Goal: Obtain resource: Download file/media

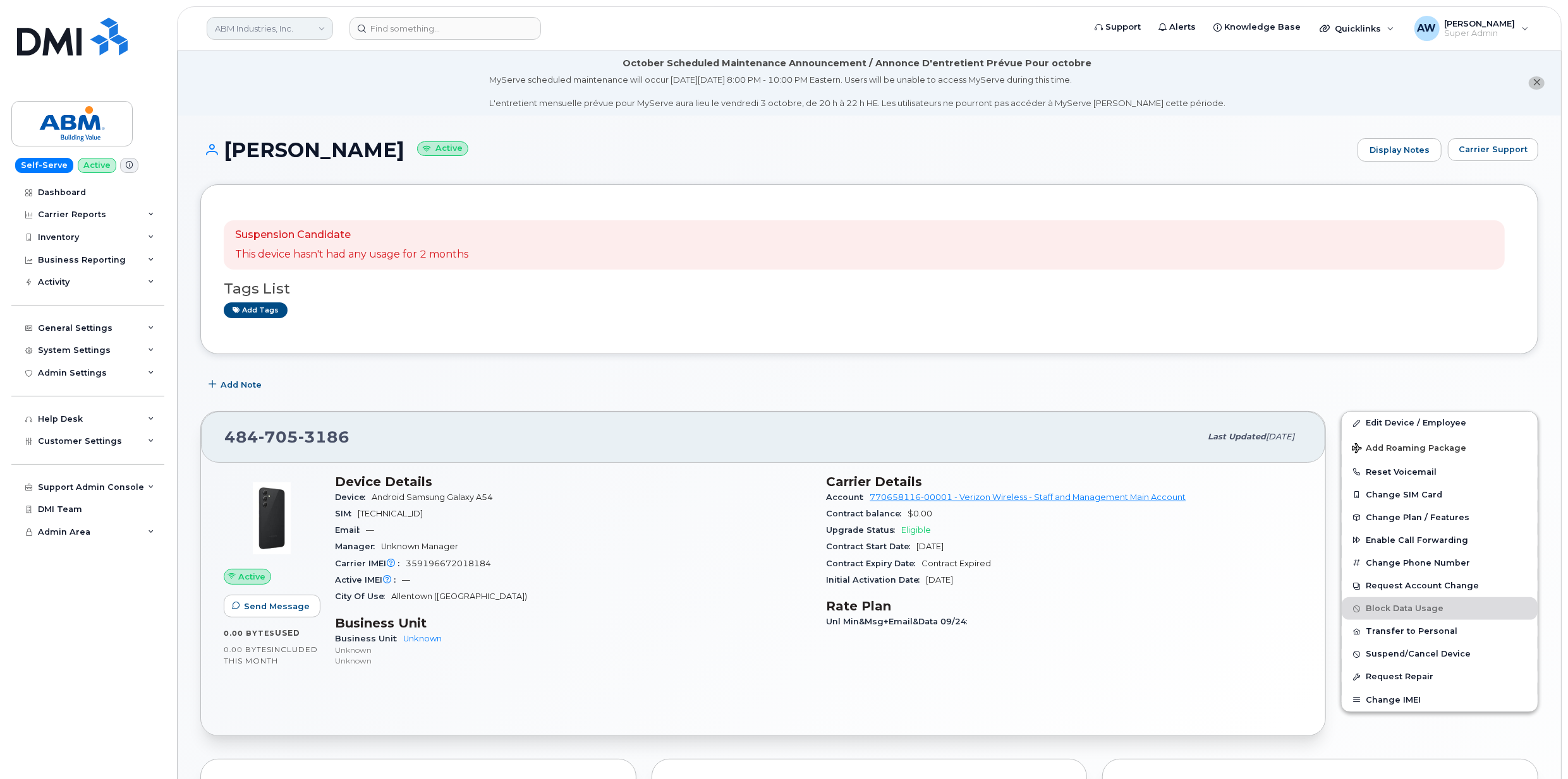
drag, startPoint x: 0, startPoint y: 0, endPoint x: 254, endPoint y: 20, distance: 254.8
click at [254, 20] on link "ABM Industries, Inc." at bounding box center [270, 28] width 127 height 23
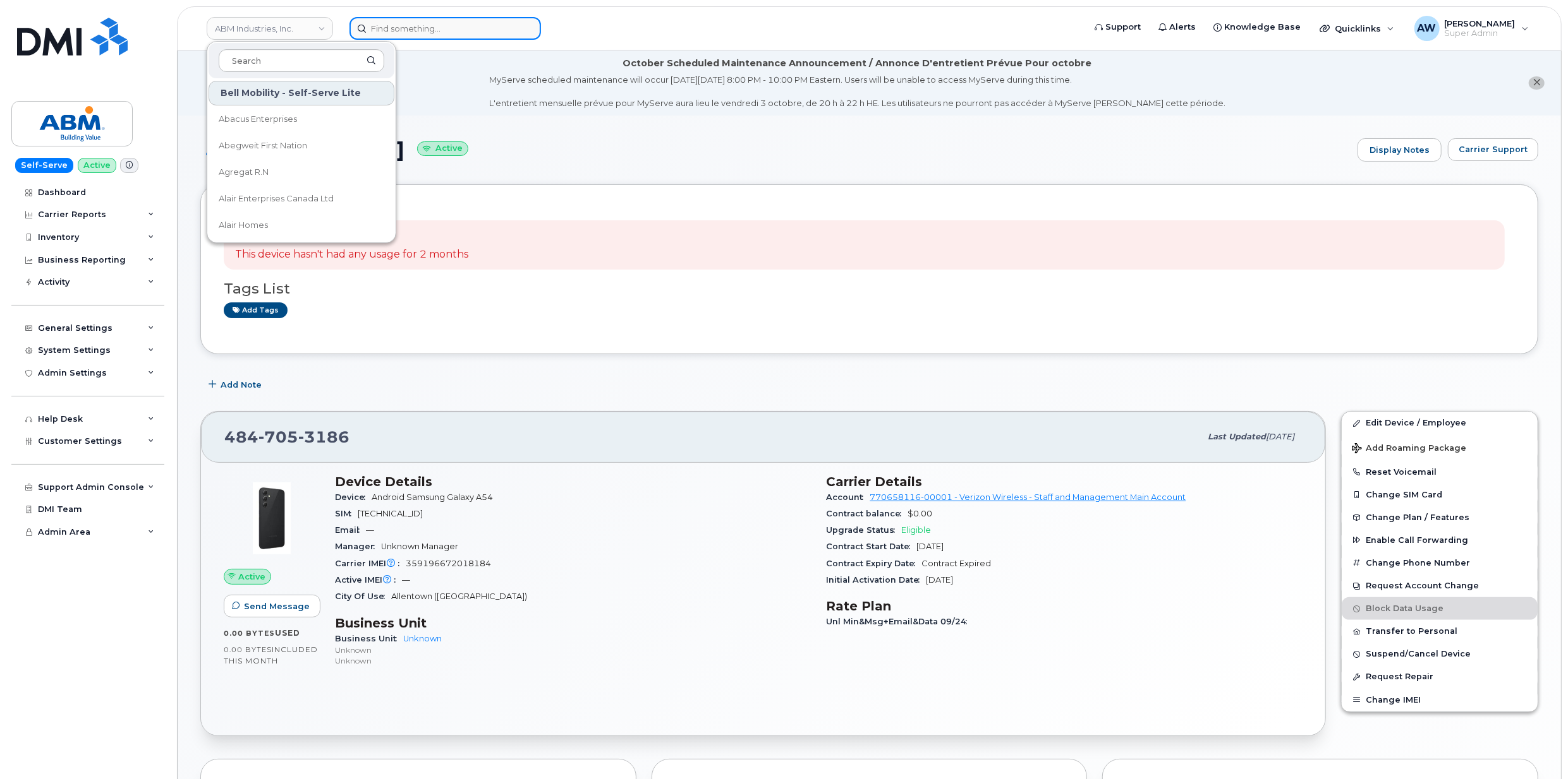
click at [417, 21] on input at bounding box center [444, 28] width 191 height 23
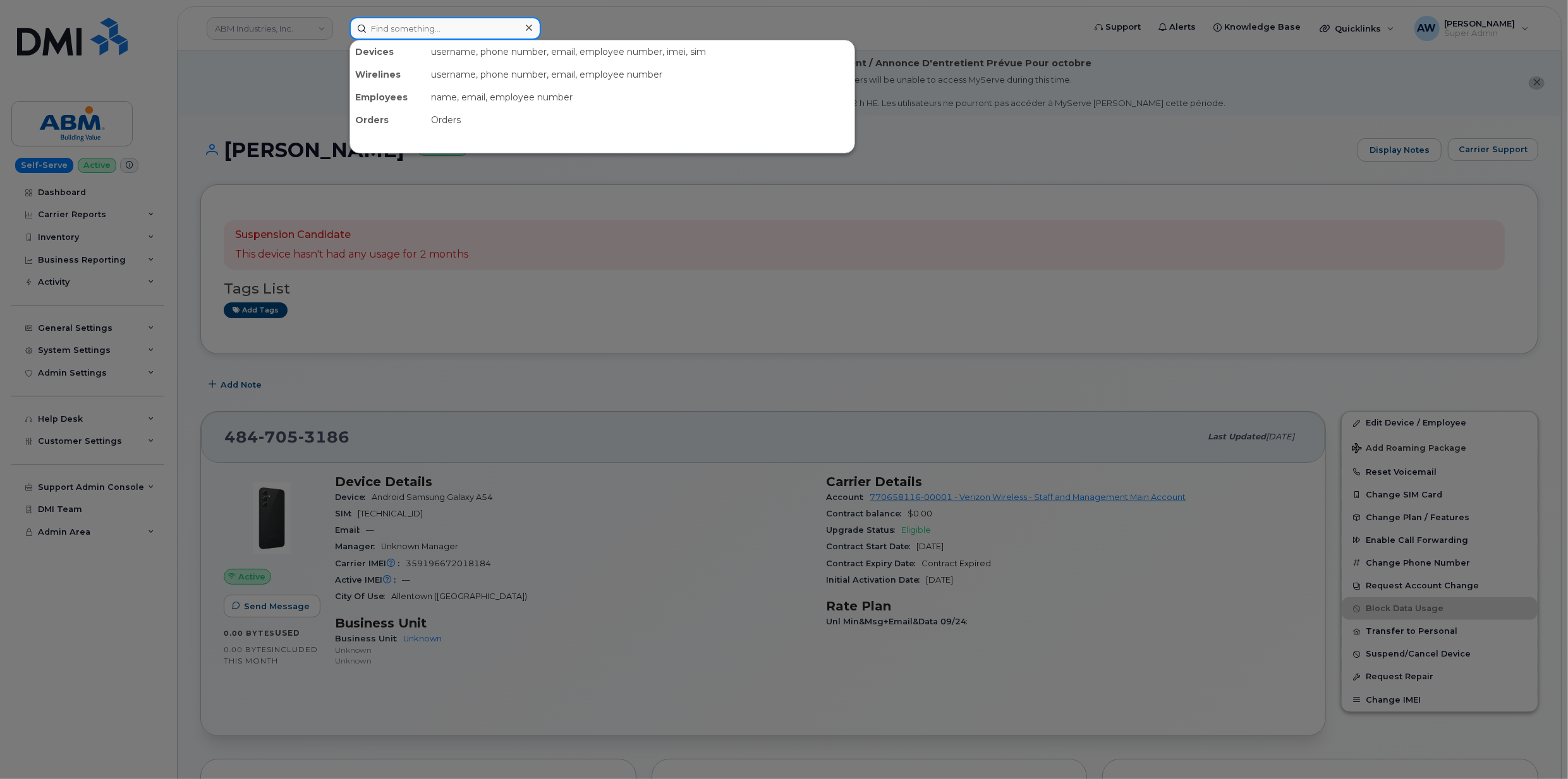
click at [429, 23] on input at bounding box center [444, 28] width 191 height 23
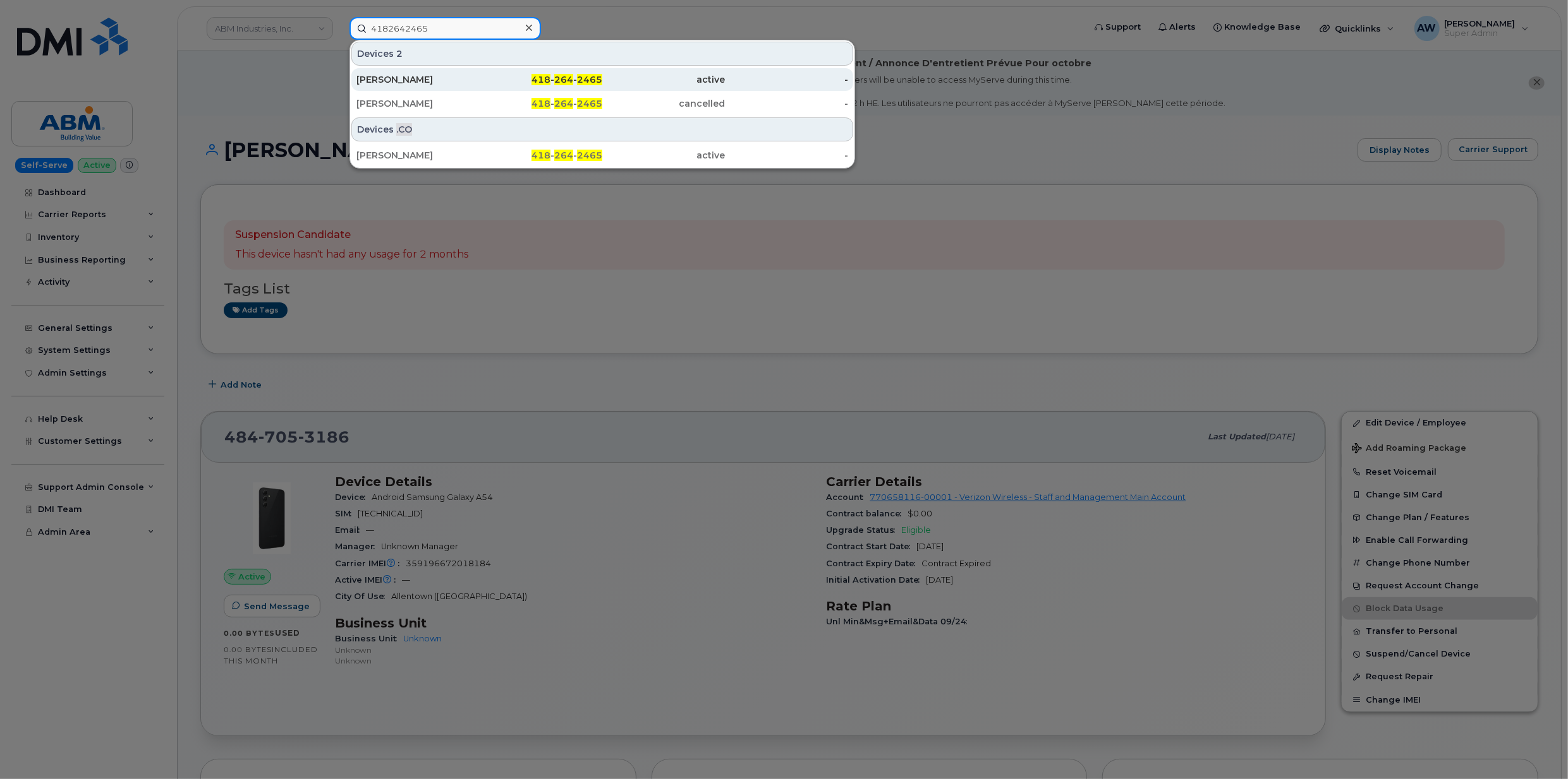
type input "4182642465"
click at [426, 73] on div "[PERSON_NAME]" at bounding box center [417, 79] width 123 height 23
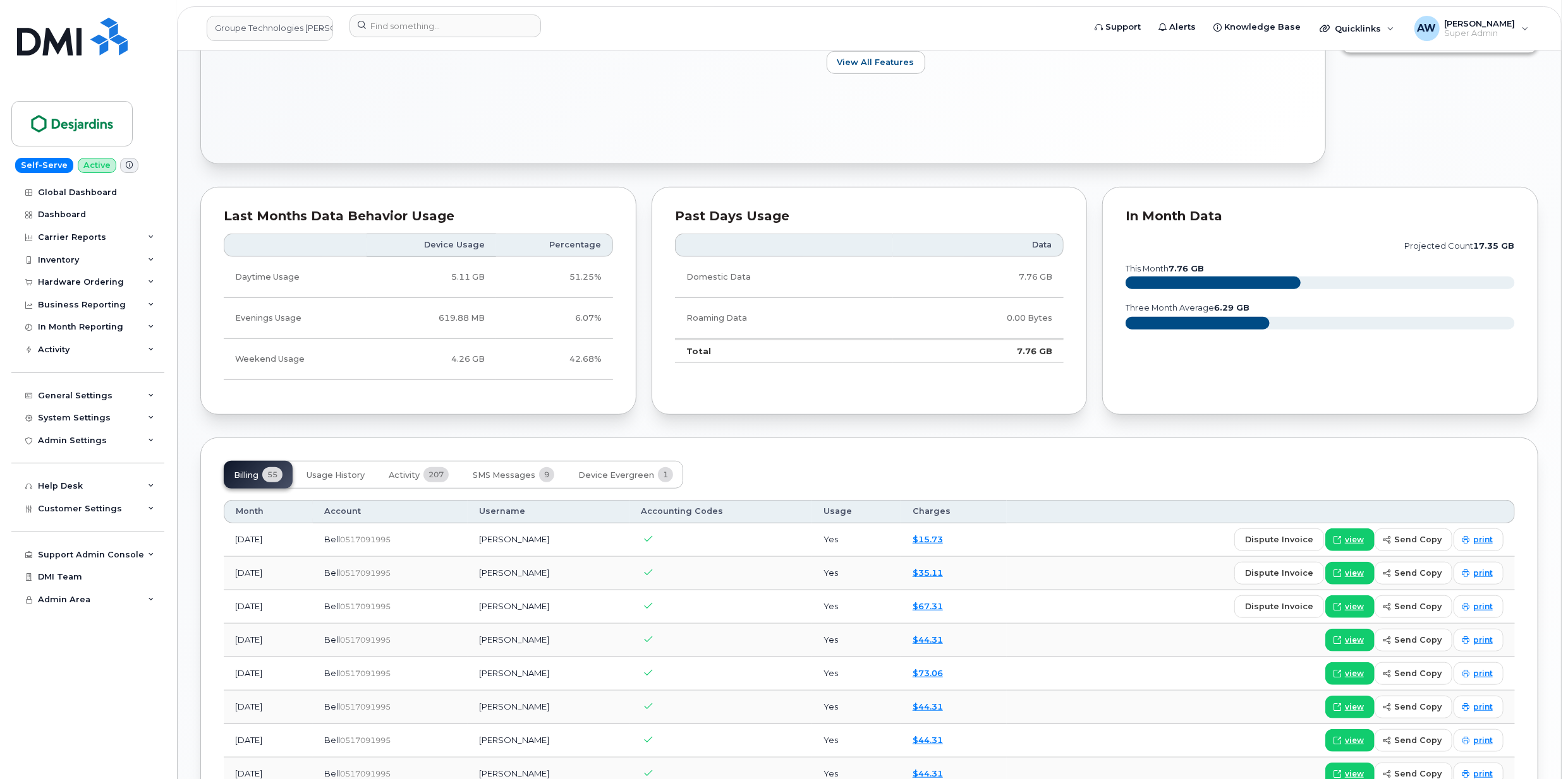
scroll to position [758, 0]
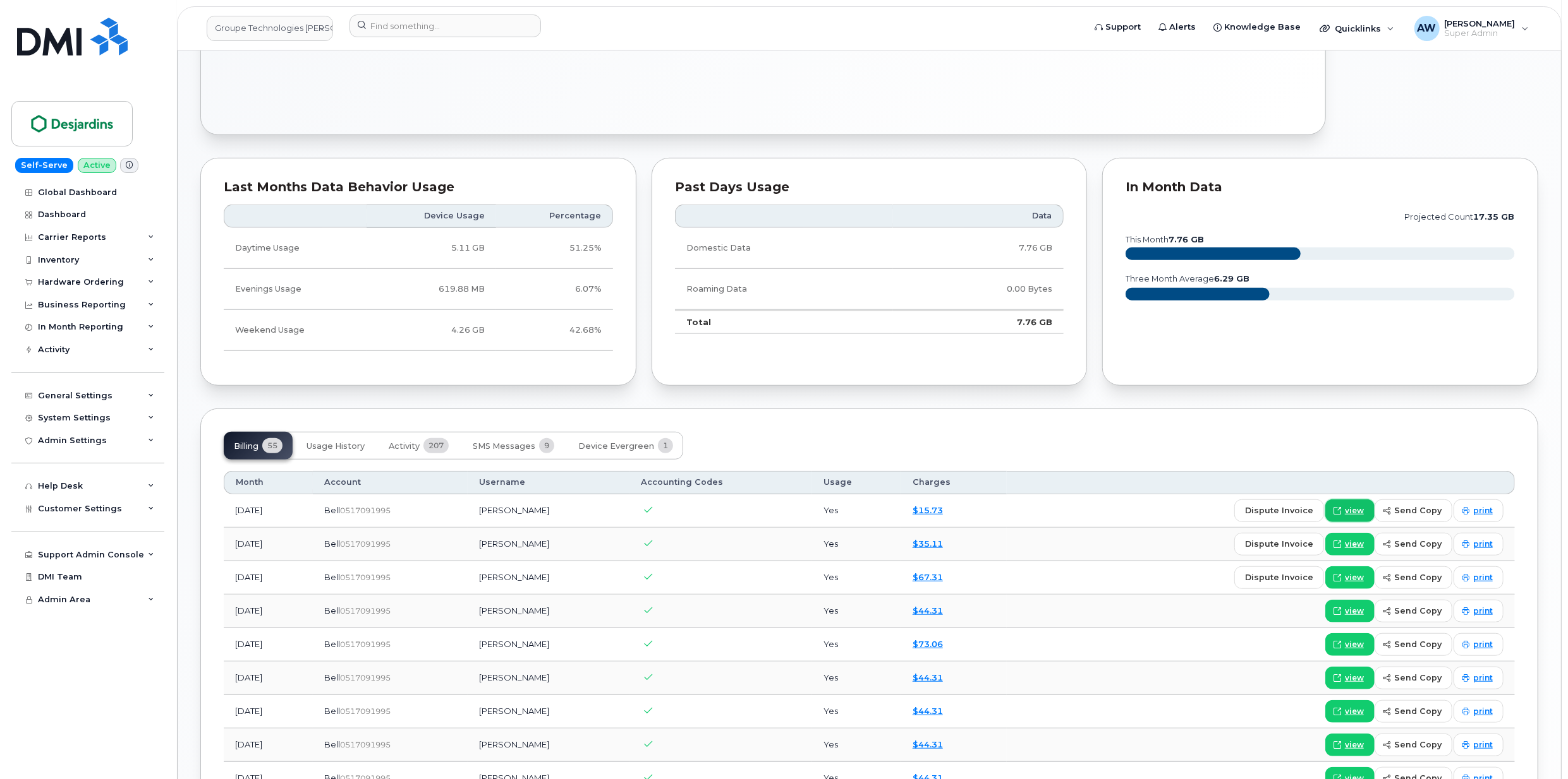
click at [1360, 516] on span "view" at bounding box center [1354, 510] width 19 height 11
click at [97, 241] on div "Carrier Reports" at bounding box center [72, 237] width 68 height 10
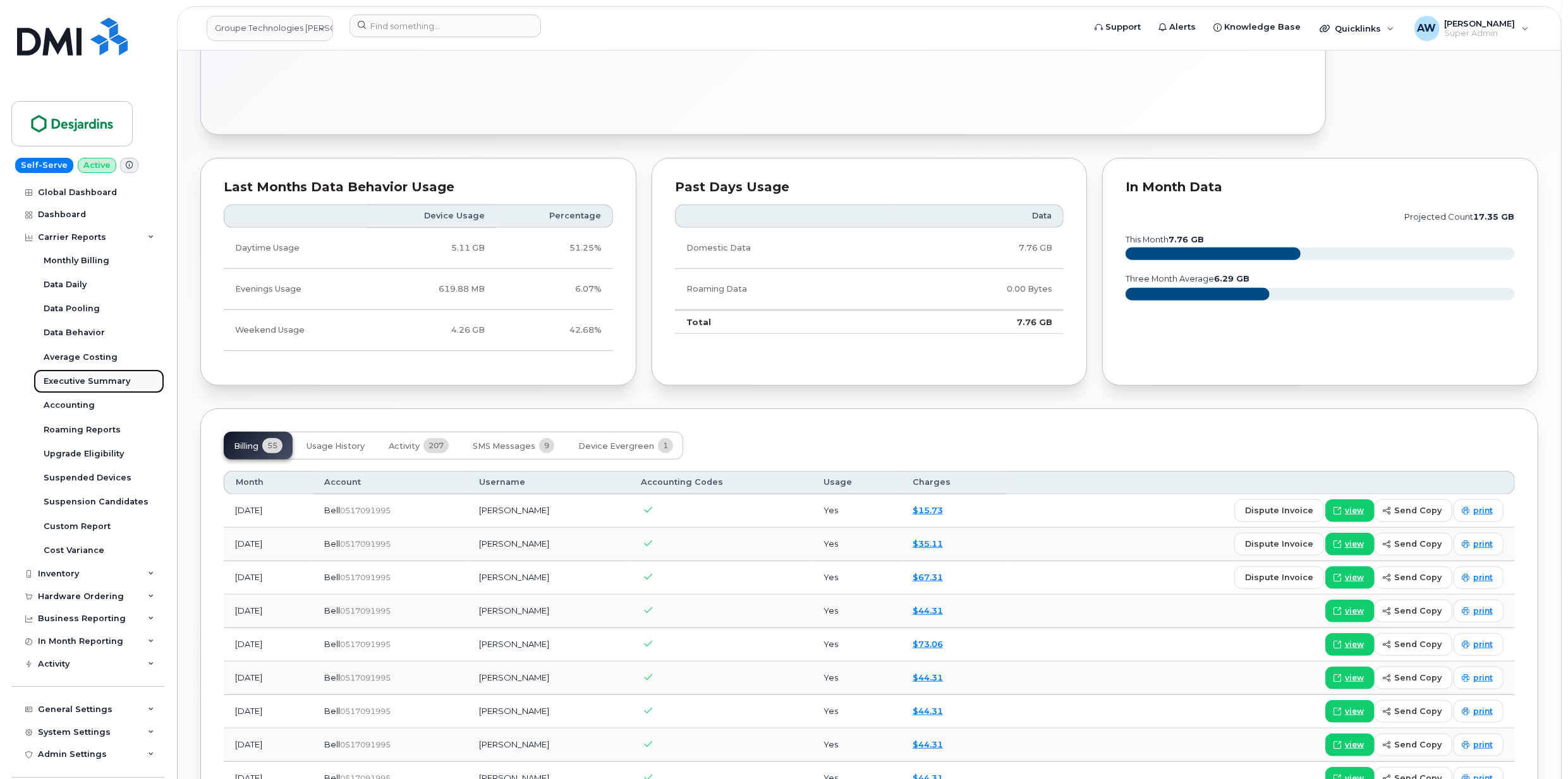
click at [106, 379] on div "Executive Summary" at bounding box center [87, 381] width 87 height 11
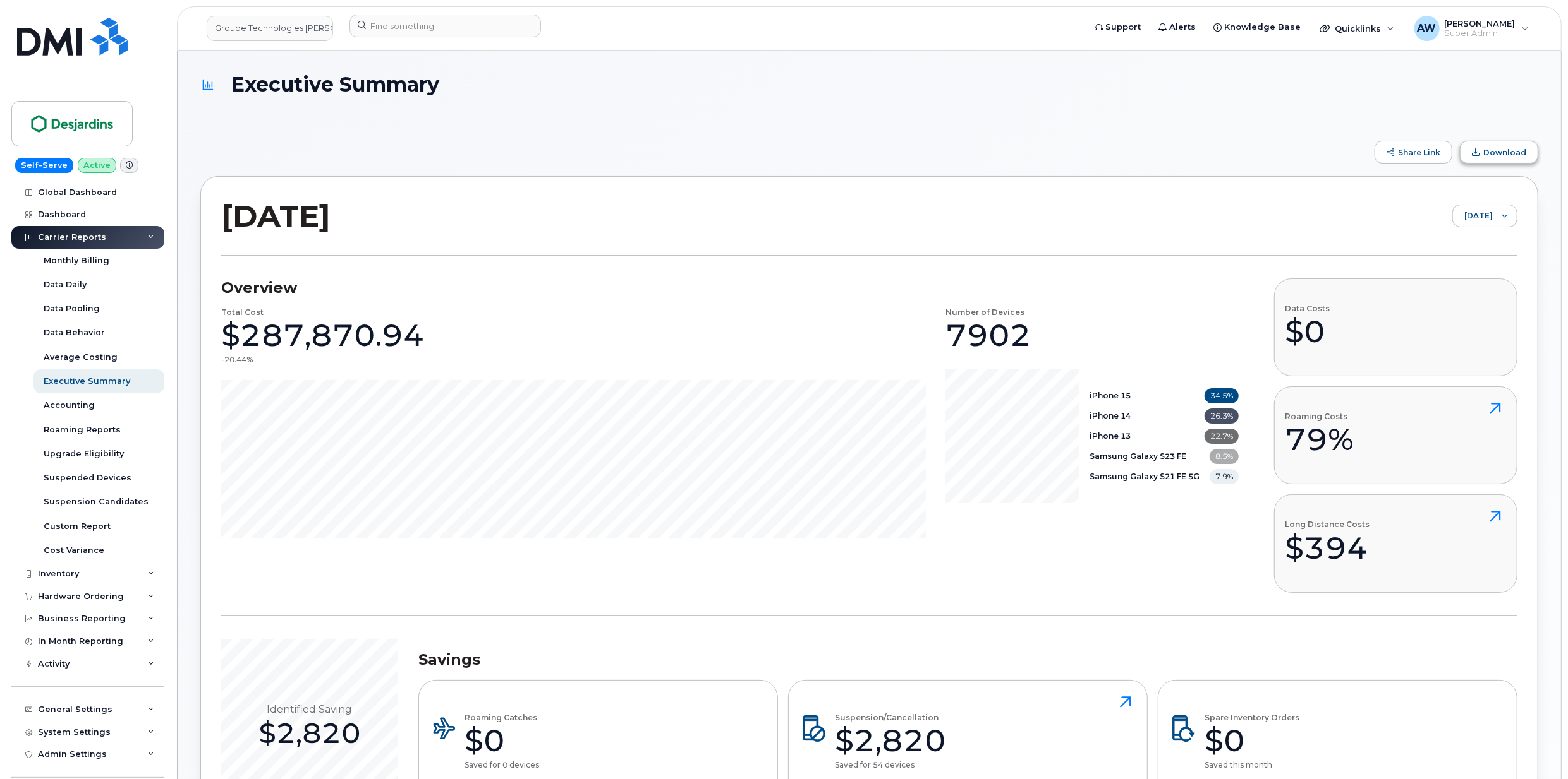
click at [1494, 155] on span "Download" at bounding box center [1504, 152] width 43 height 9
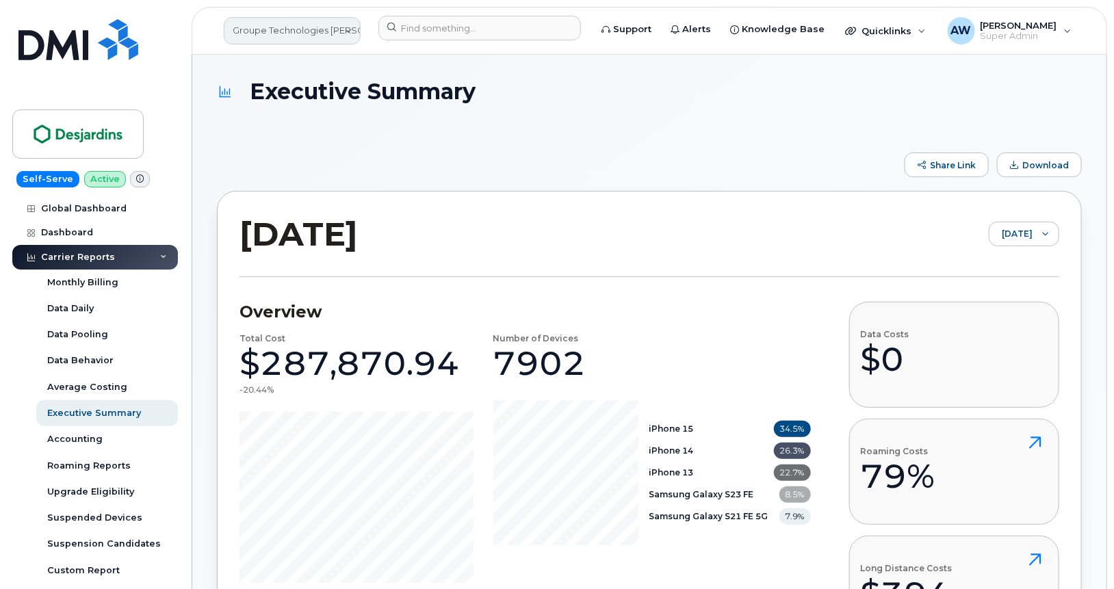
click at [259, 21] on link "Groupe Technologies [PERSON_NAME]" at bounding box center [292, 30] width 137 height 27
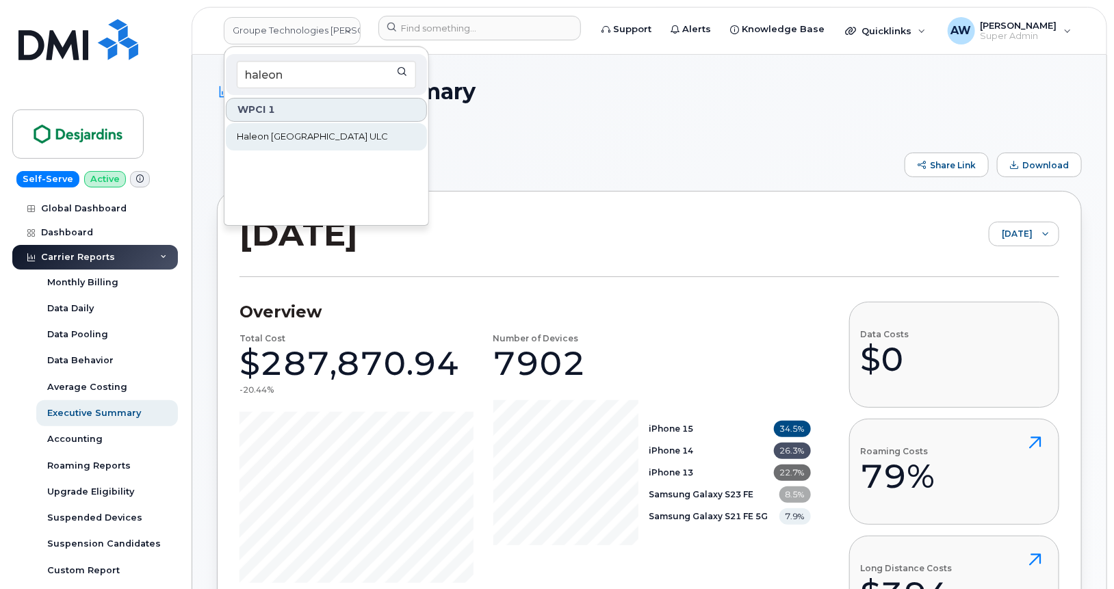
type input "haleon"
click at [278, 127] on link "Haleon [GEOGRAPHIC_DATA] ULC" at bounding box center [326, 136] width 201 height 27
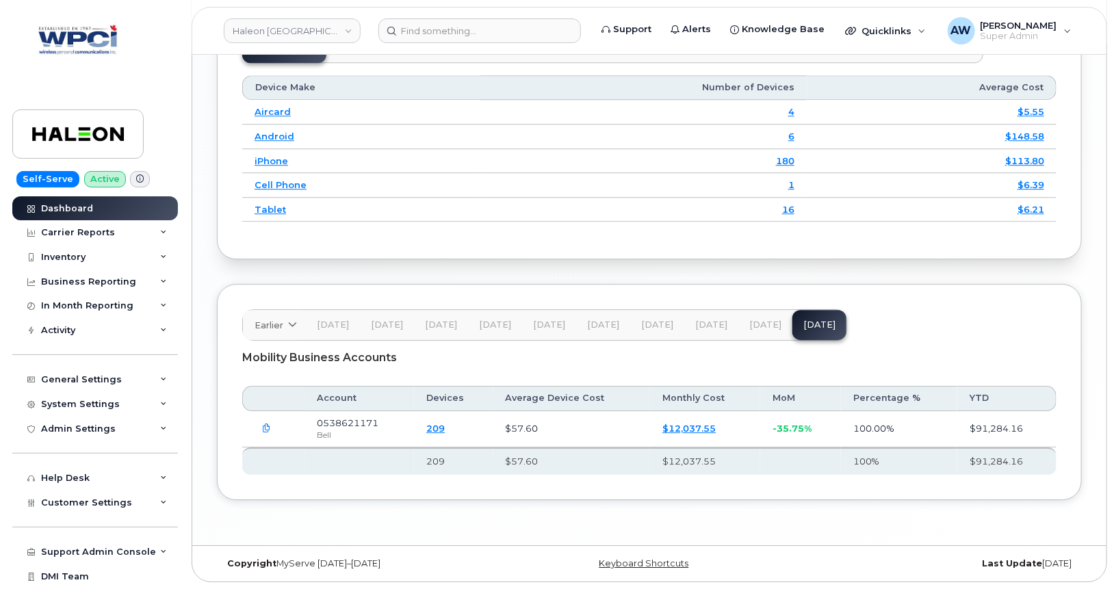
scroll to position [1856, 0]
click at [695, 320] on span "Jul 25" at bounding box center [711, 325] width 32 height 11
click at [268, 428] on icon "button" at bounding box center [267, 428] width 9 height 9
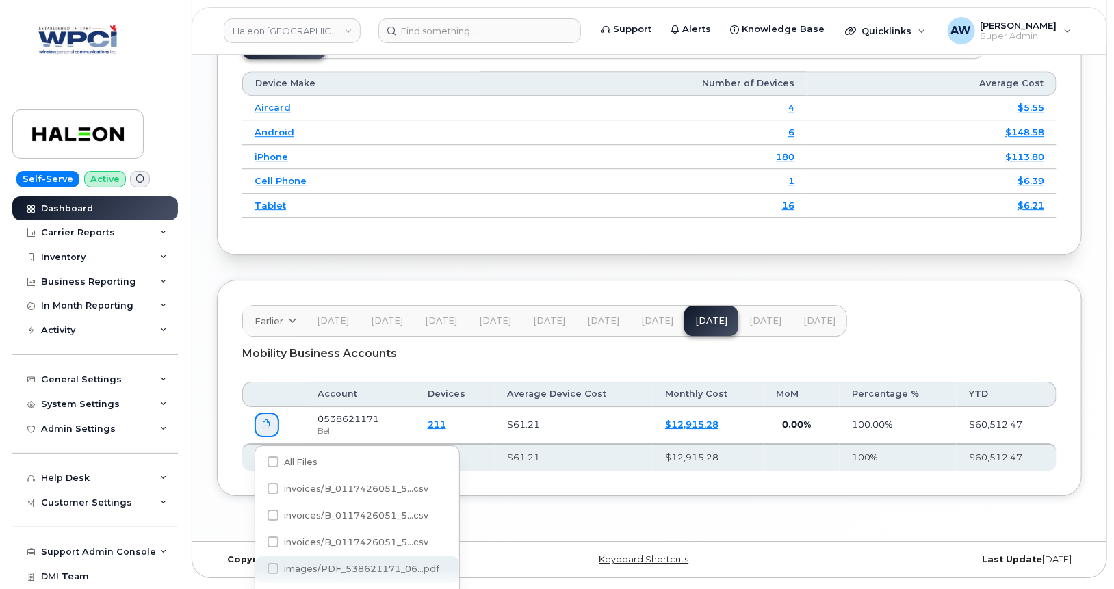
click at [362, 567] on span "images/PDF_538621171_06...pdf" at bounding box center [361, 569] width 155 height 10
click at [258, 567] on input "images/PDF_538621171_06...pdf" at bounding box center [254, 569] width 7 height 7
checkbox input "true"
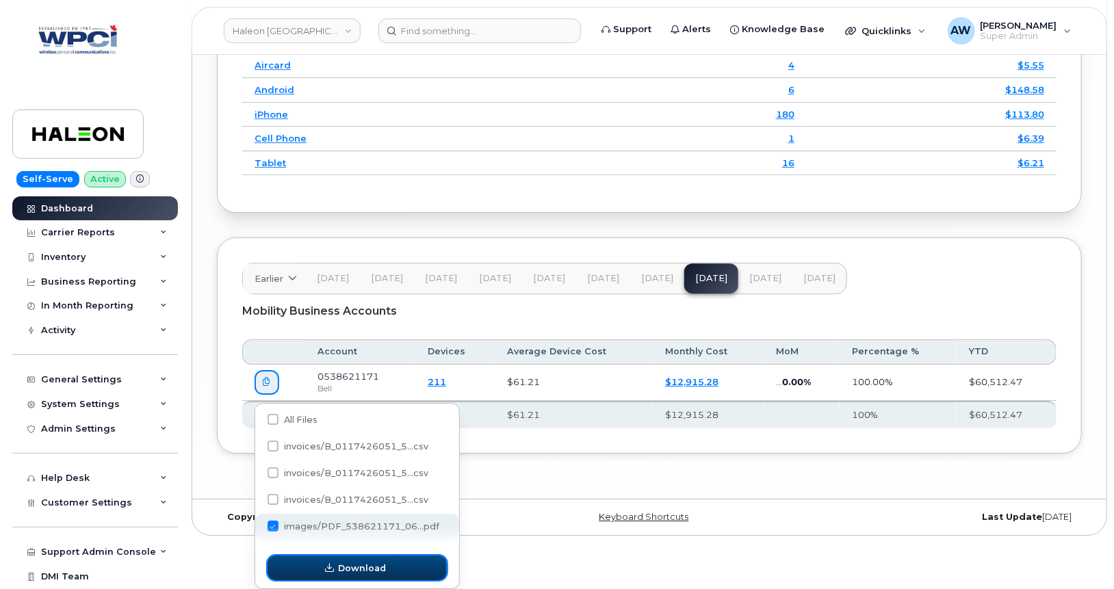
click at [367, 564] on span "Download" at bounding box center [362, 568] width 48 height 13
